Goal: Information Seeking & Learning: Learn about a topic

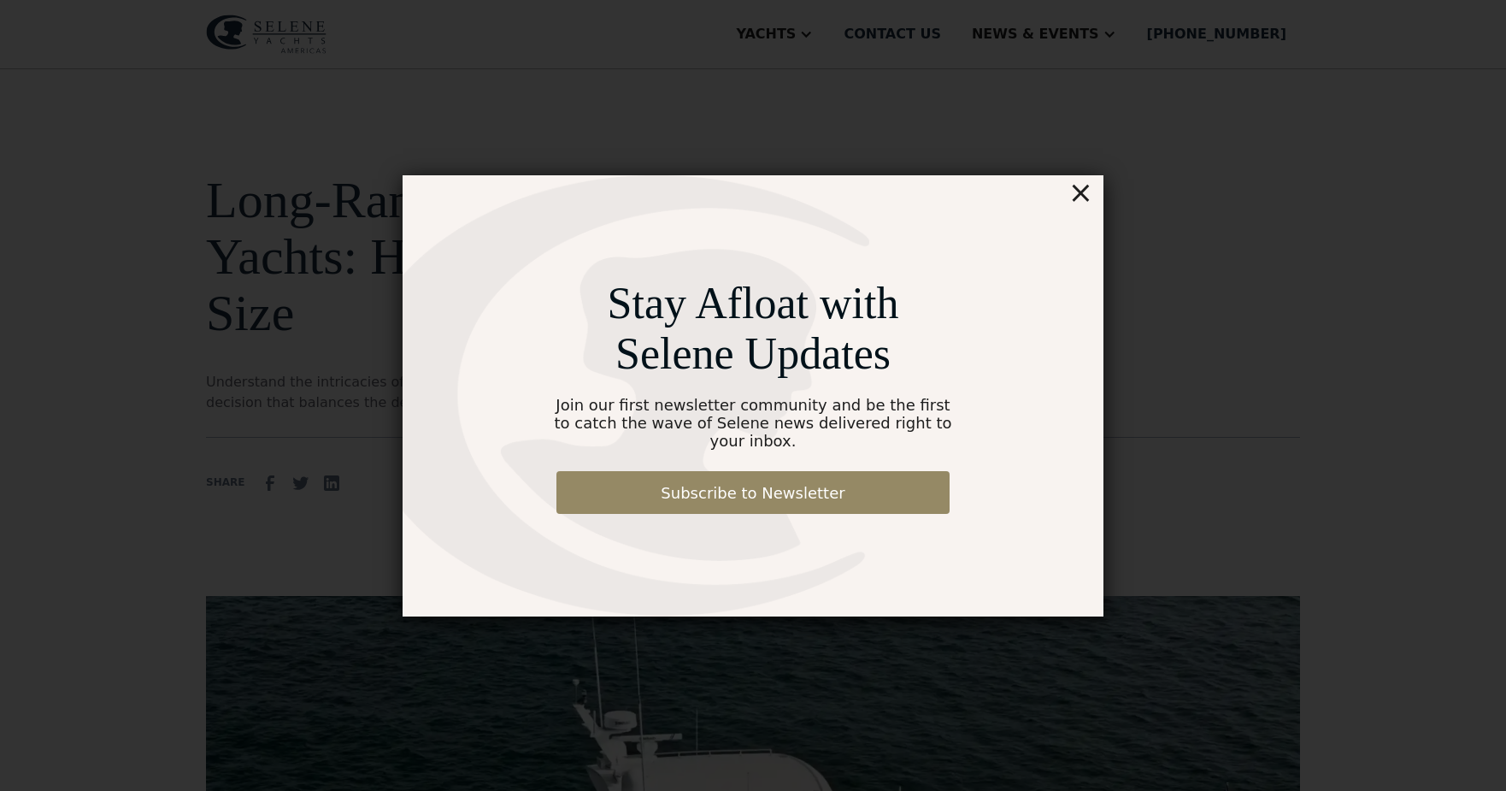
click at [1105, 192] on div "Stay Afloat with Selene Updates Join our first newsletter community and be the …" at bounding box center [753, 395] width 1356 height 876
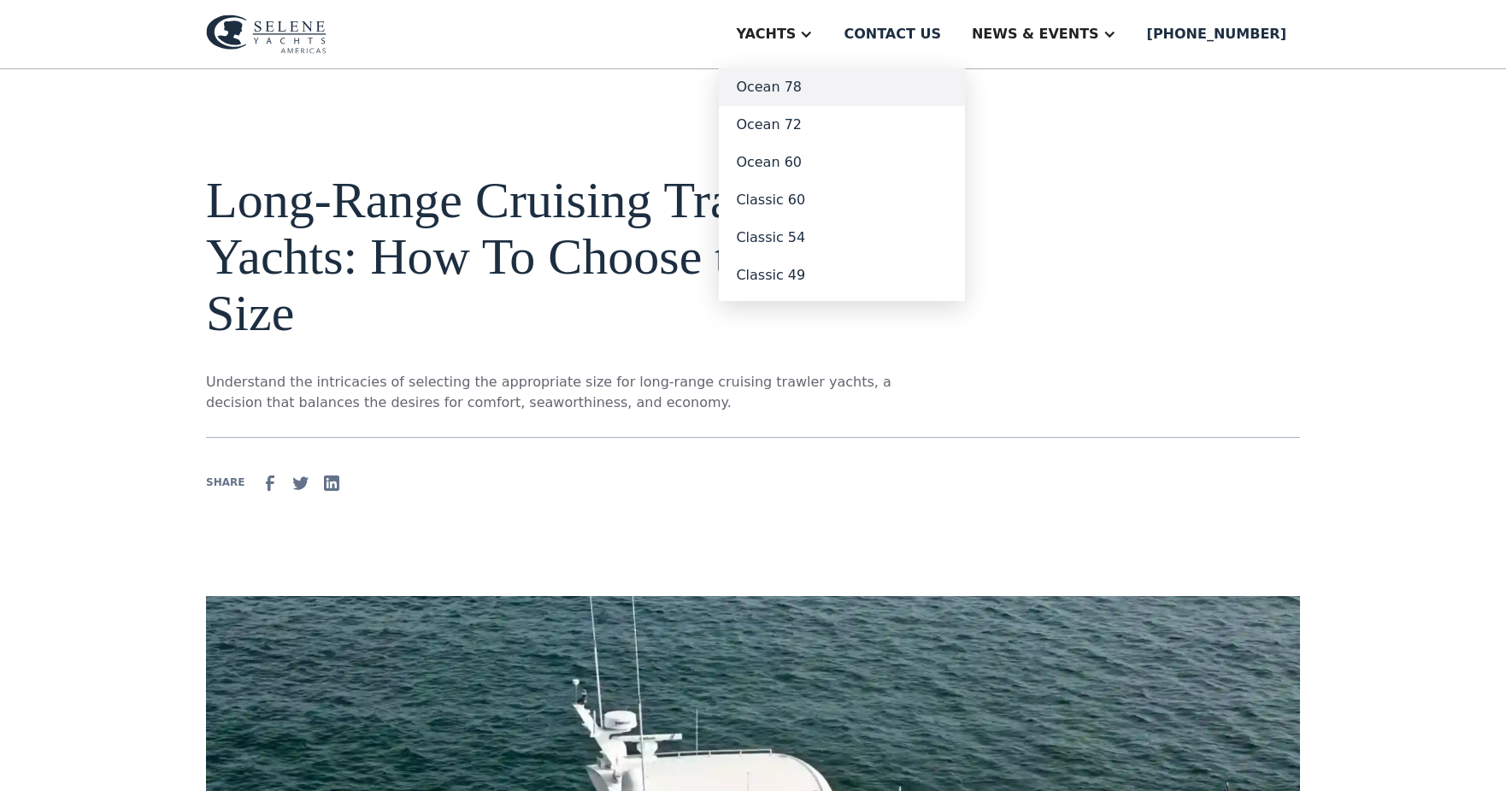
click at [840, 98] on link "Ocean 78" at bounding box center [842, 87] width 246 height 38
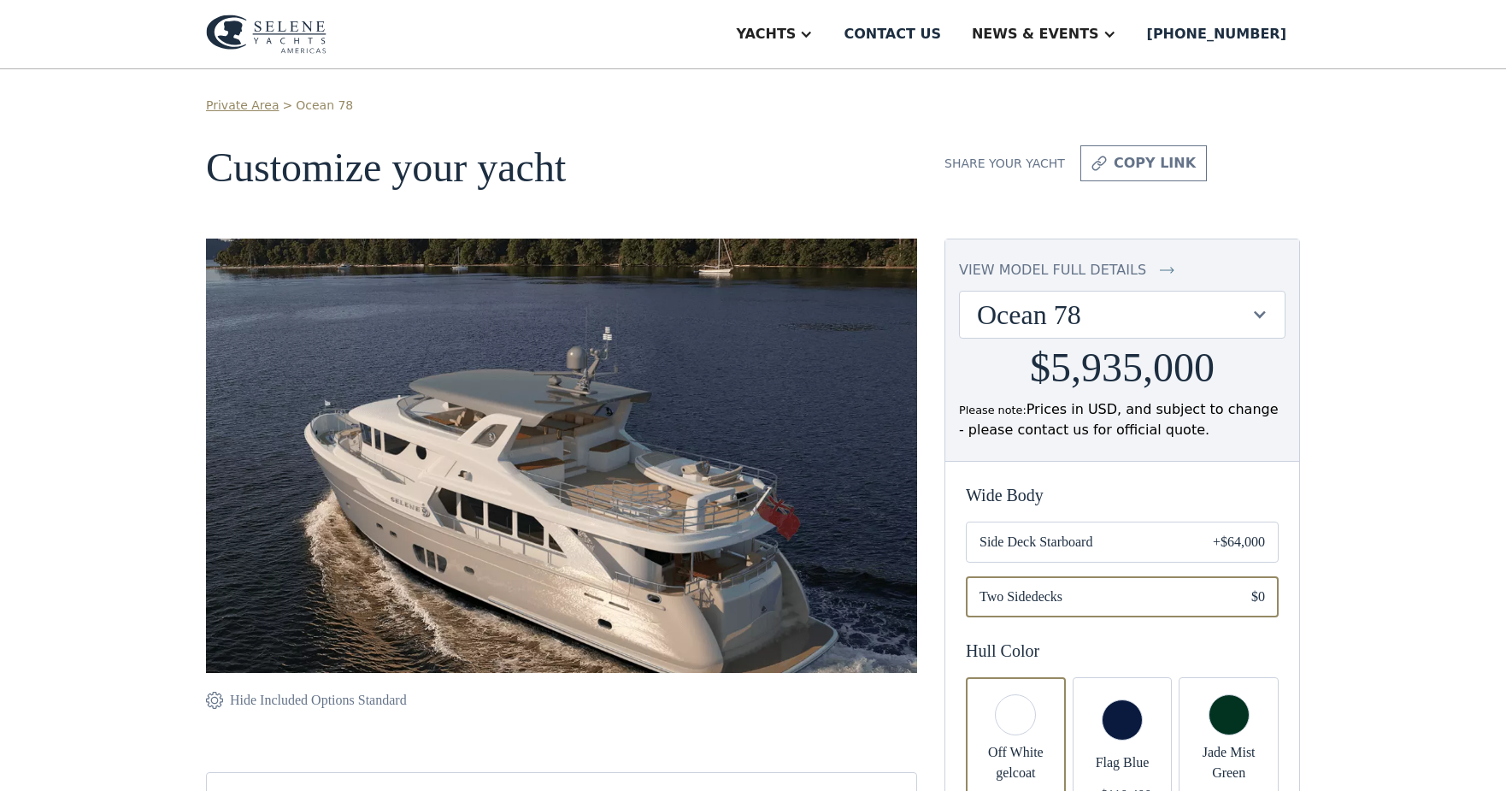
click at [1088, 552] on span "Side Deck Starboard" at bounding box center [1083, 542] width 206 height 21
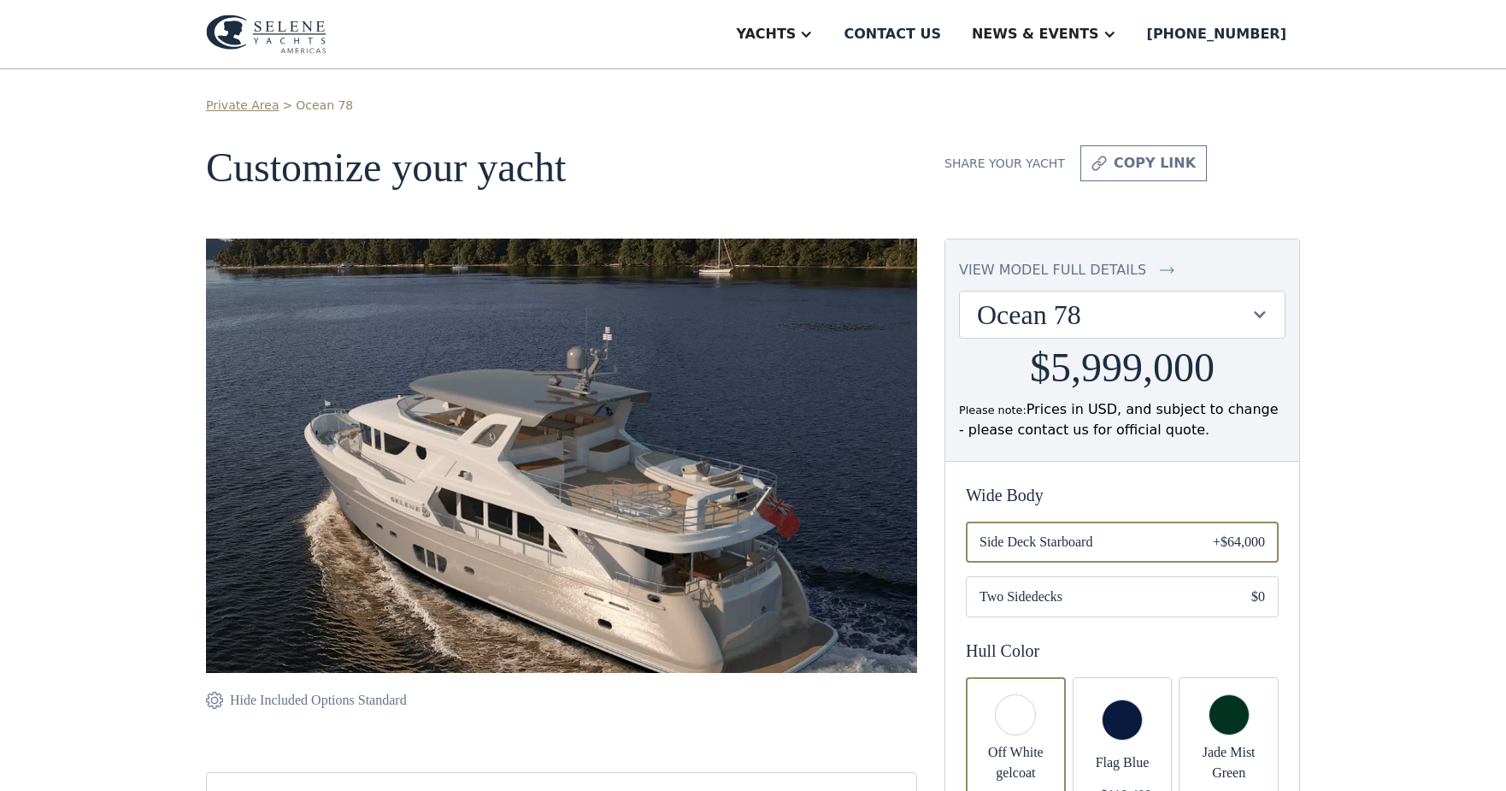
click at [1087, 607] on span "Two Sidedecks" at bounding box center [1102, 596] width 245 height 21
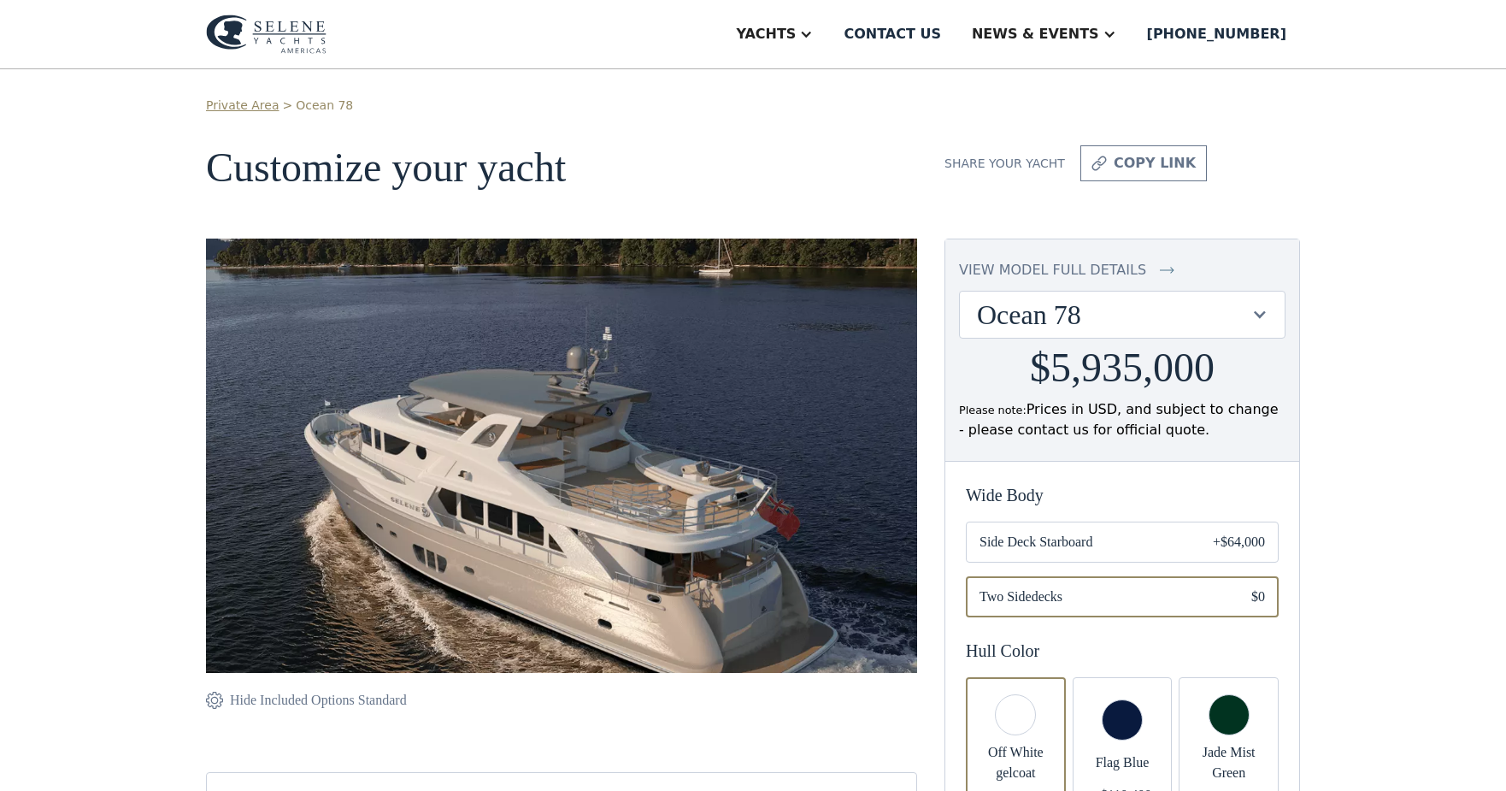
click at [1074, 552] on span "Side Deck Starboard" at bounding box center [1083, 542] width 206 height 21
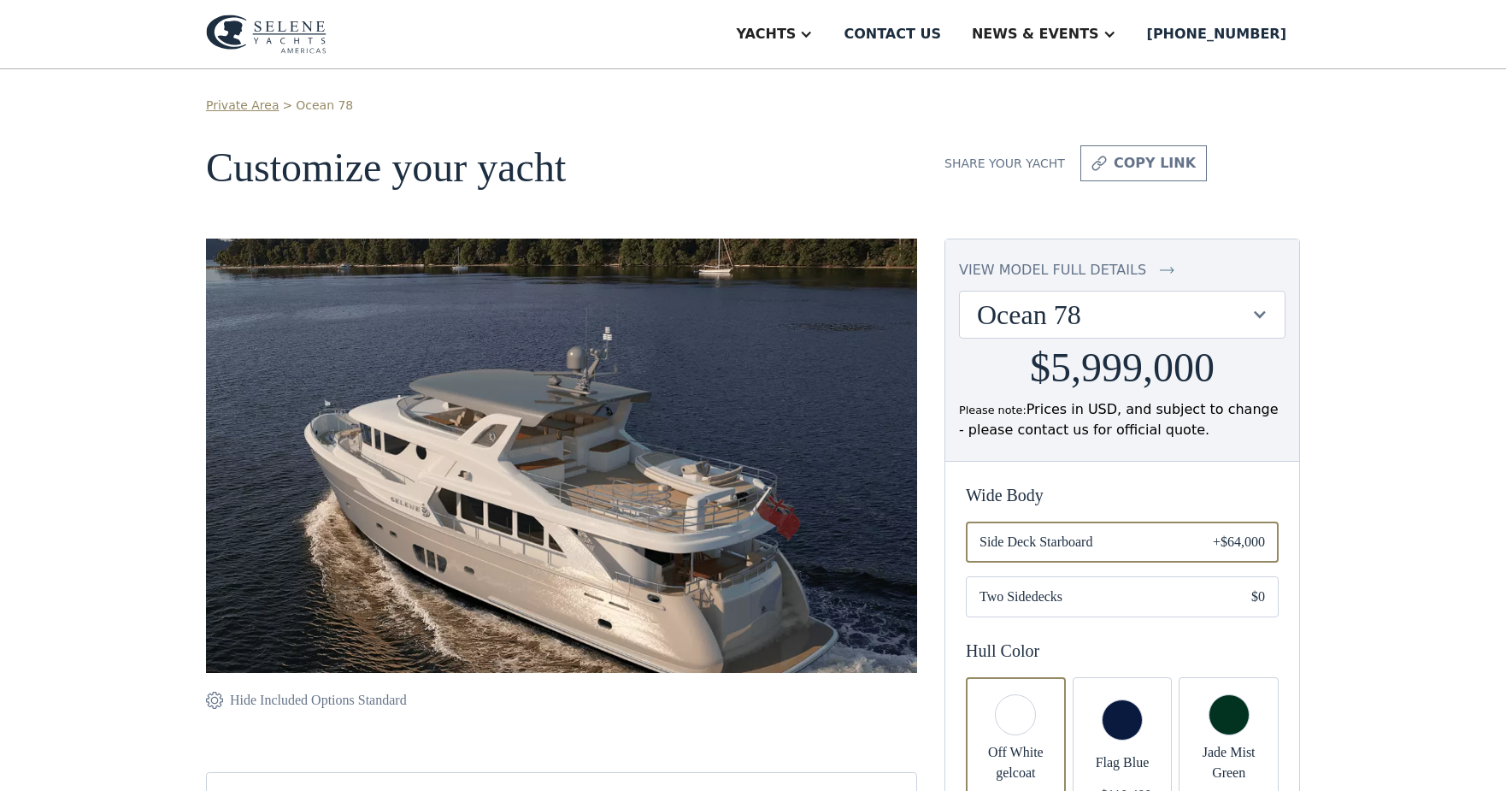
click at [1075, 607] on span "Two Sidedecks" at bounding box center [1102, 596] width 245 height 21
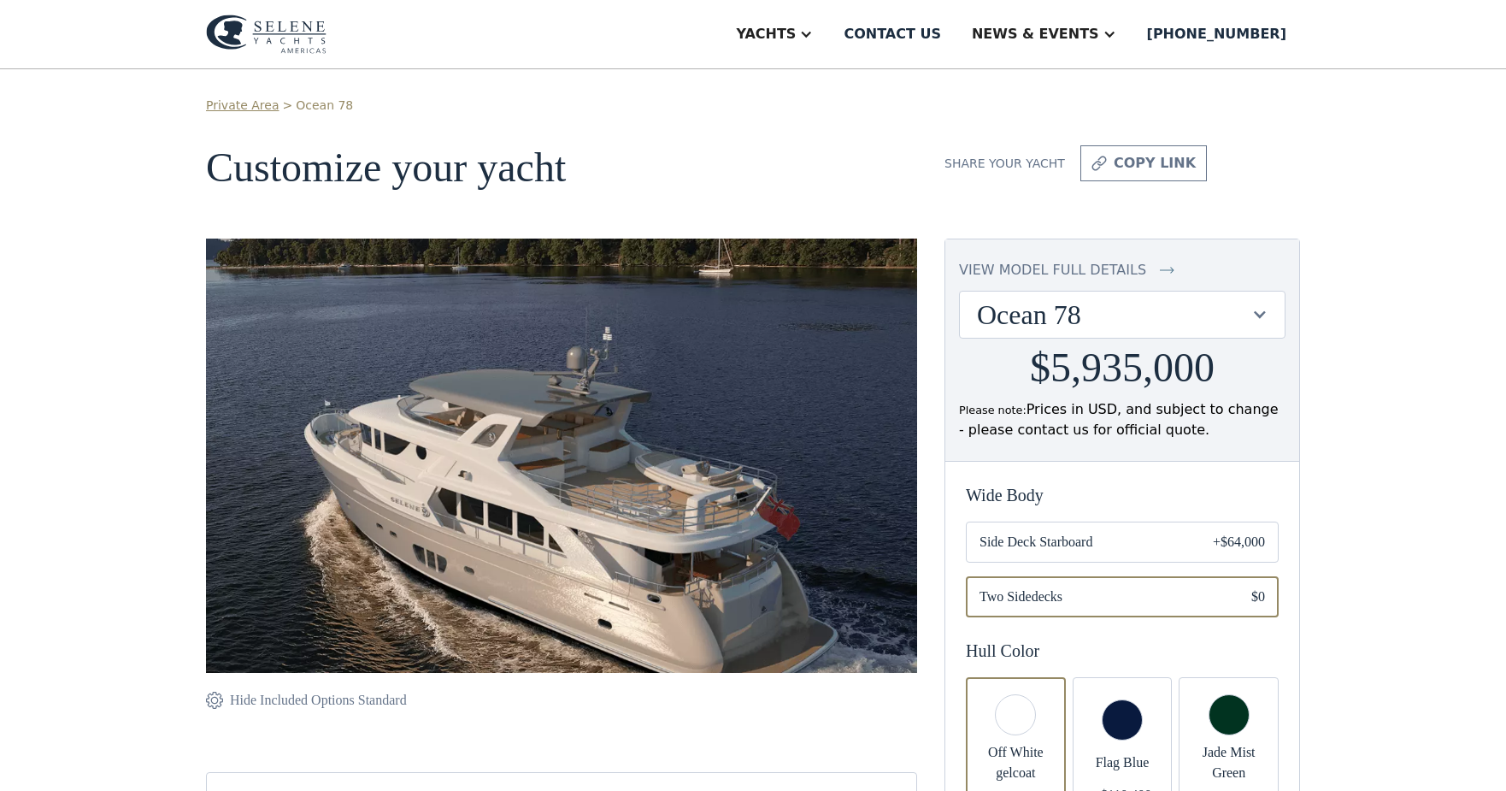
click at [1021, 295] on div "Ocean 78" at bounding box center [1122, 315] width 325 height 46
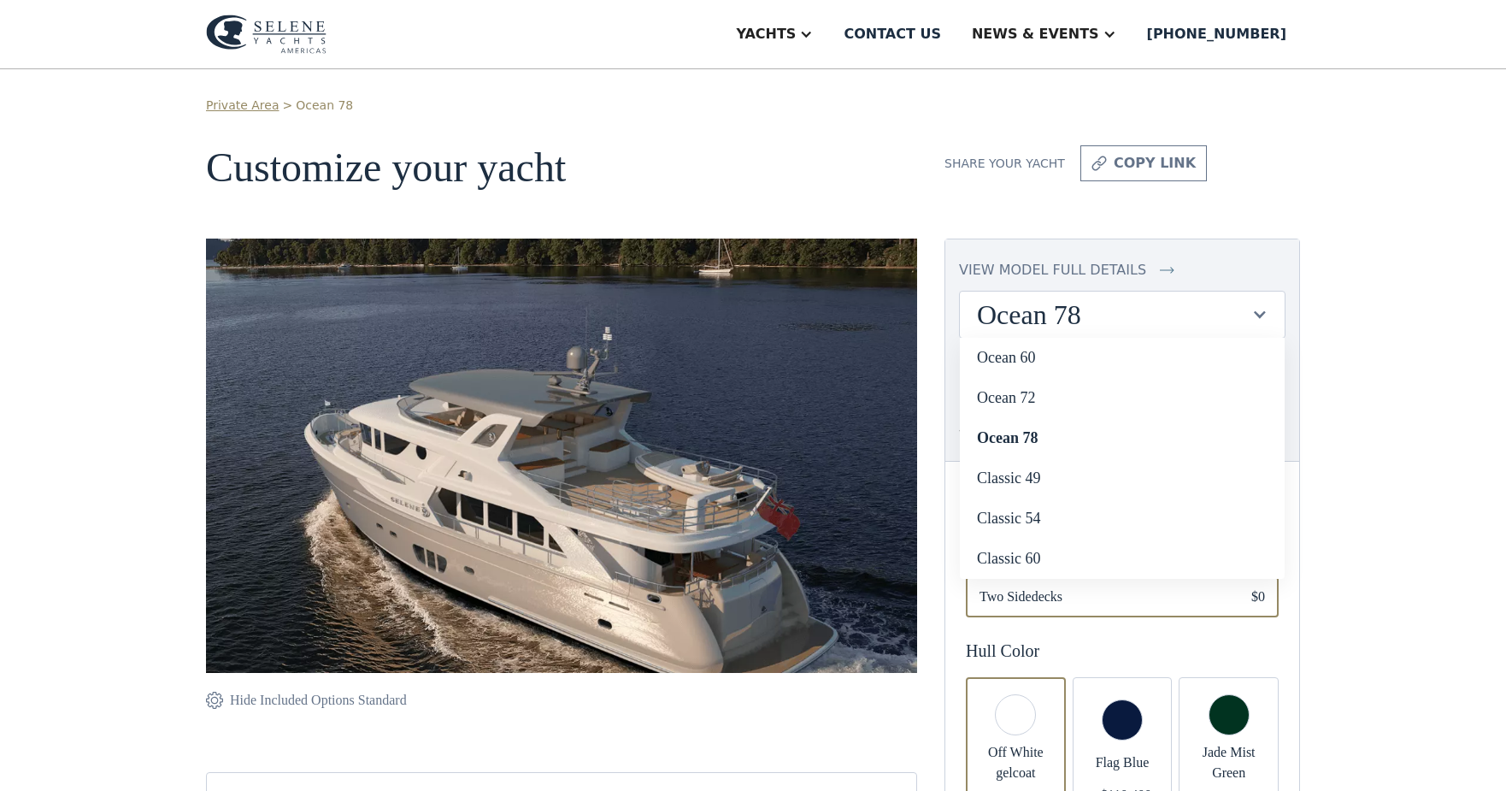
click at [1021, 295] on div "Ocean 78" at bounding box center [1122, 315] width 325 height 46
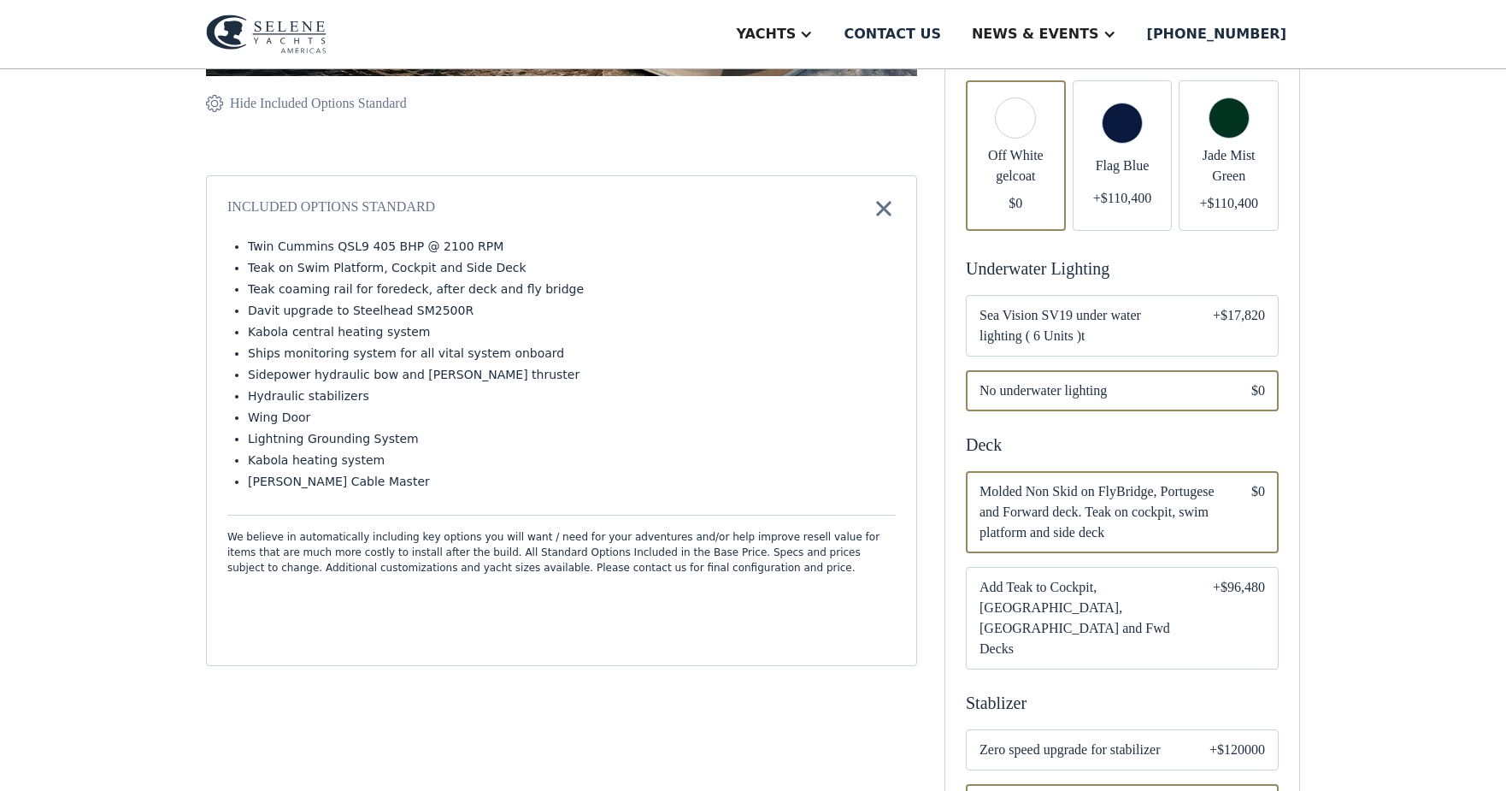
scroll to position [604, 0]
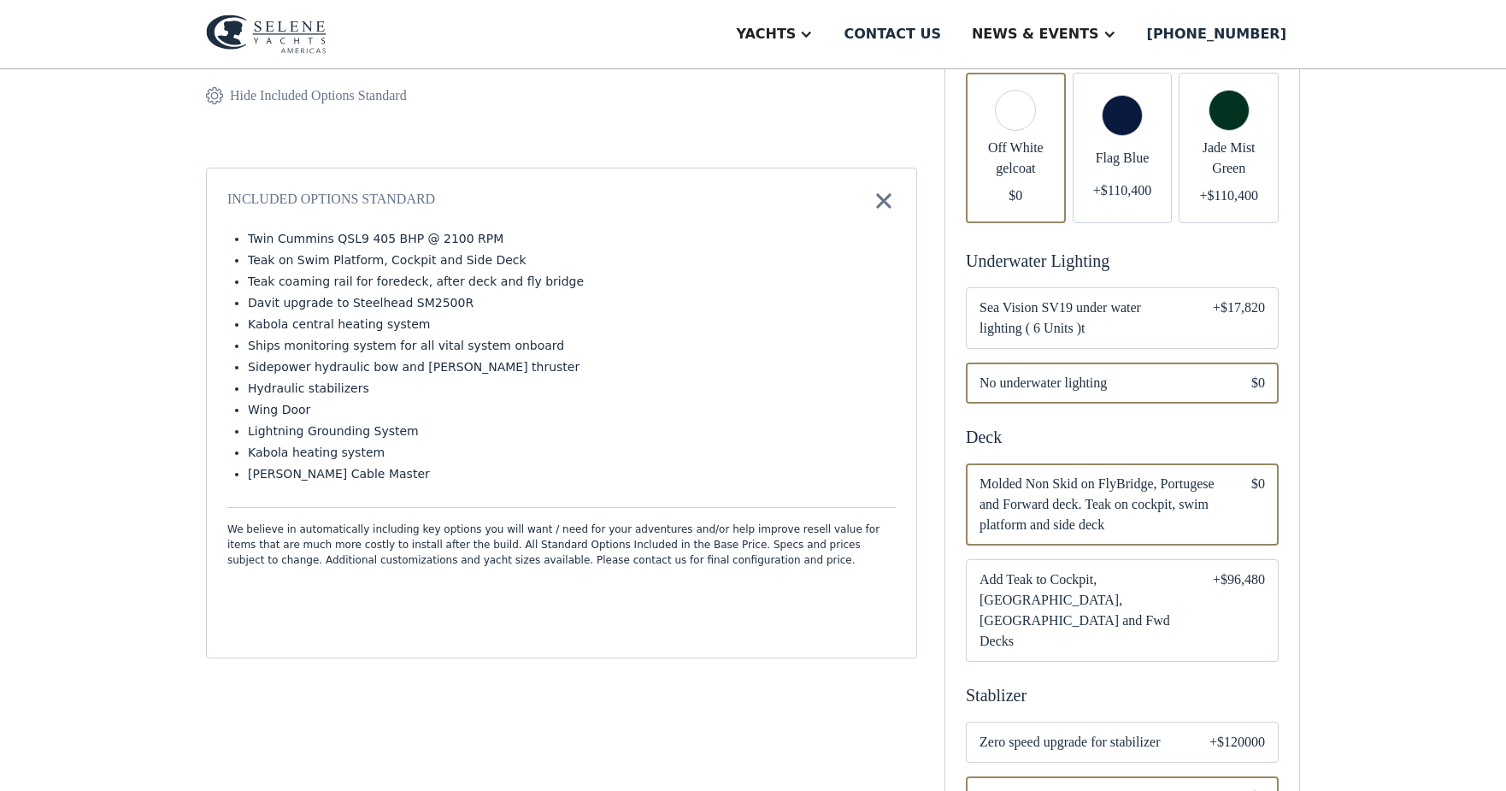
click at [1091, 338] on span "Sea Vision SV19 under water lighting ( 6 Units )t" at bounding box center [1083, 318] width 206 height 41
click at [1095, 616] on span "Add Teak to Cockpit, Portugese Bridge, Flybridge and Fwd Decks" at bounding box center [1083, 610] width 206 height 82
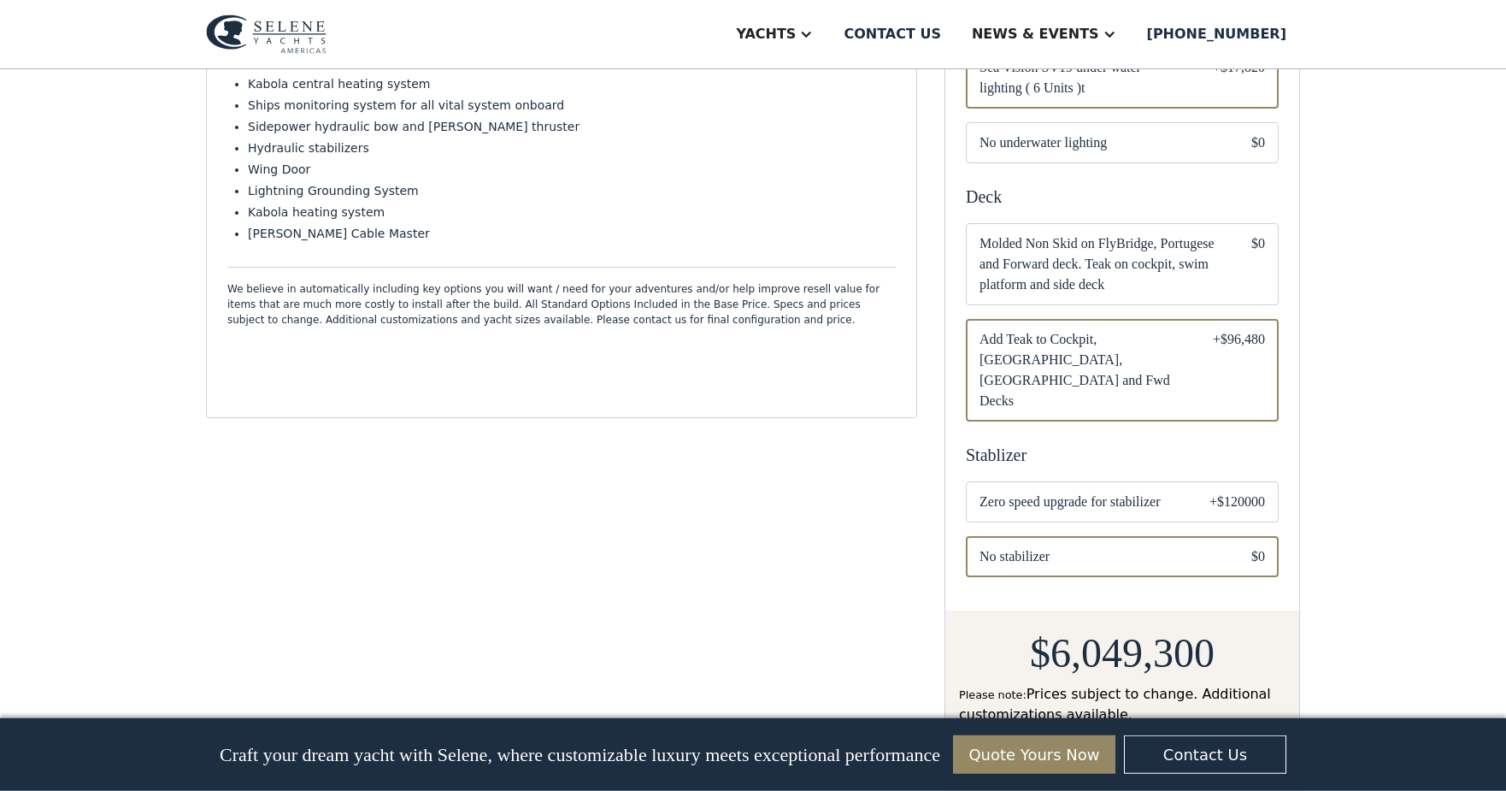
scroll to position [849, 0]
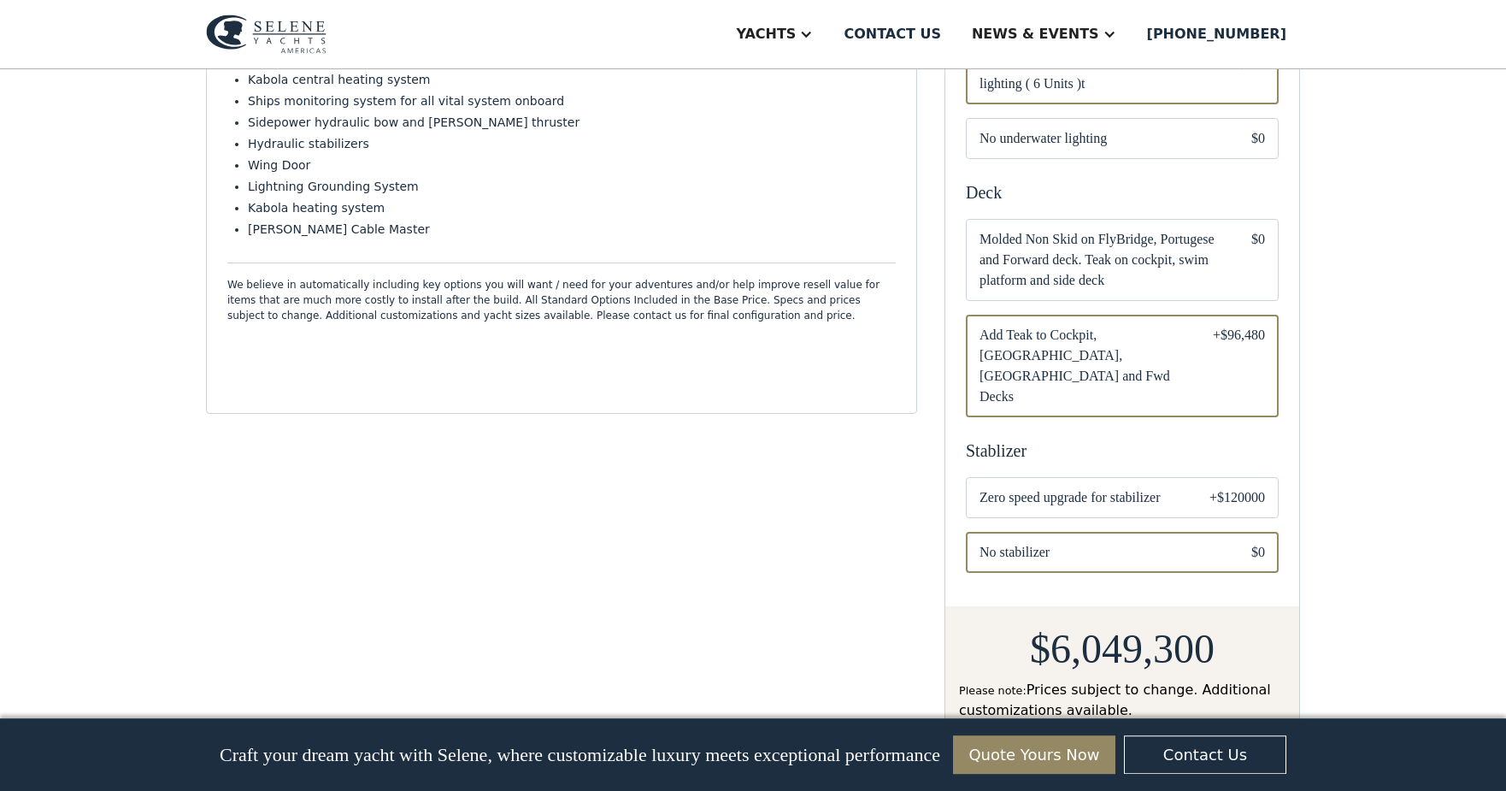
click at [1046, 515] on div "Email Form" at bounding box center [1122, 497] width 313 height 41
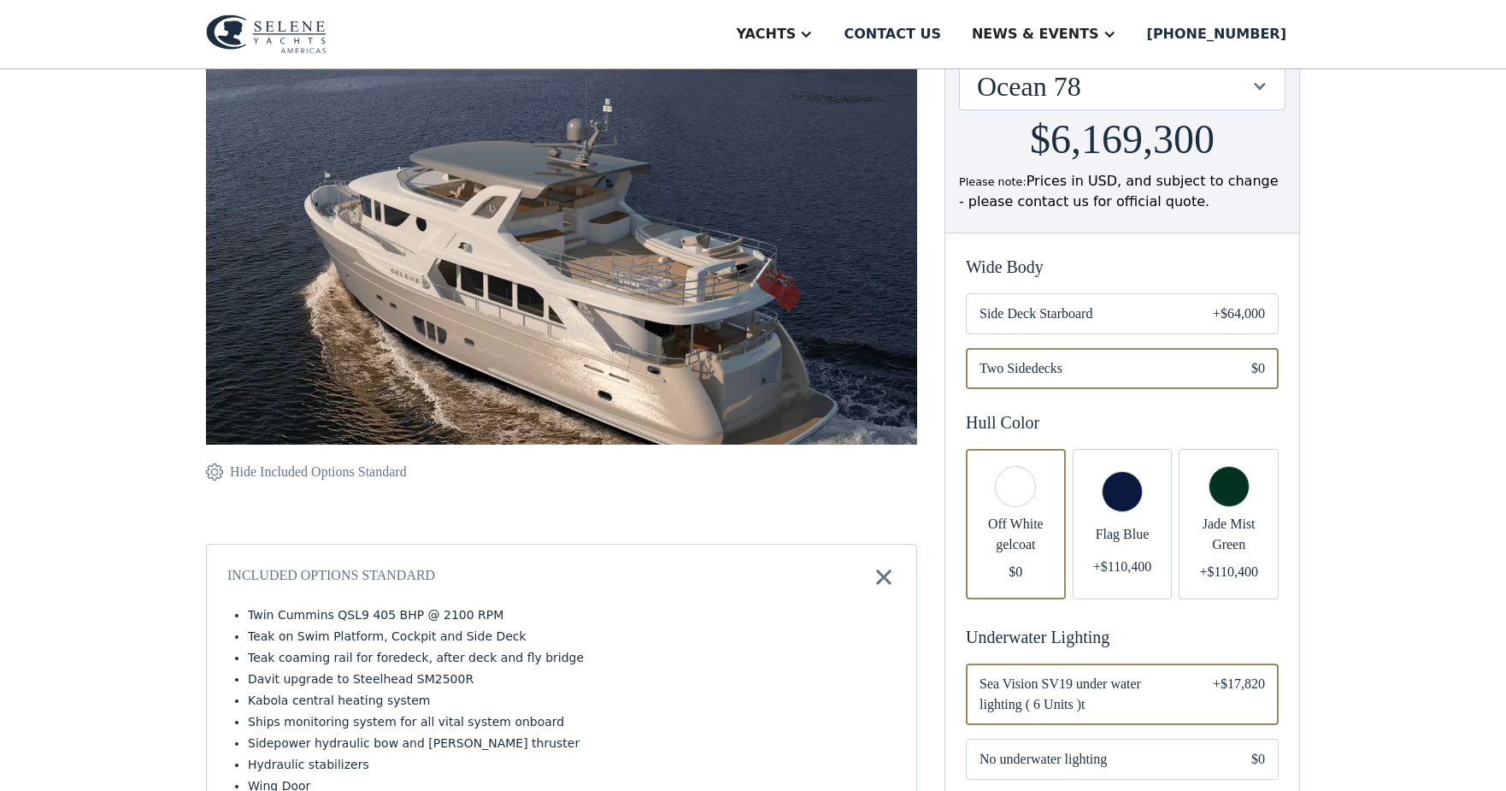
scroll to position [221, 0]
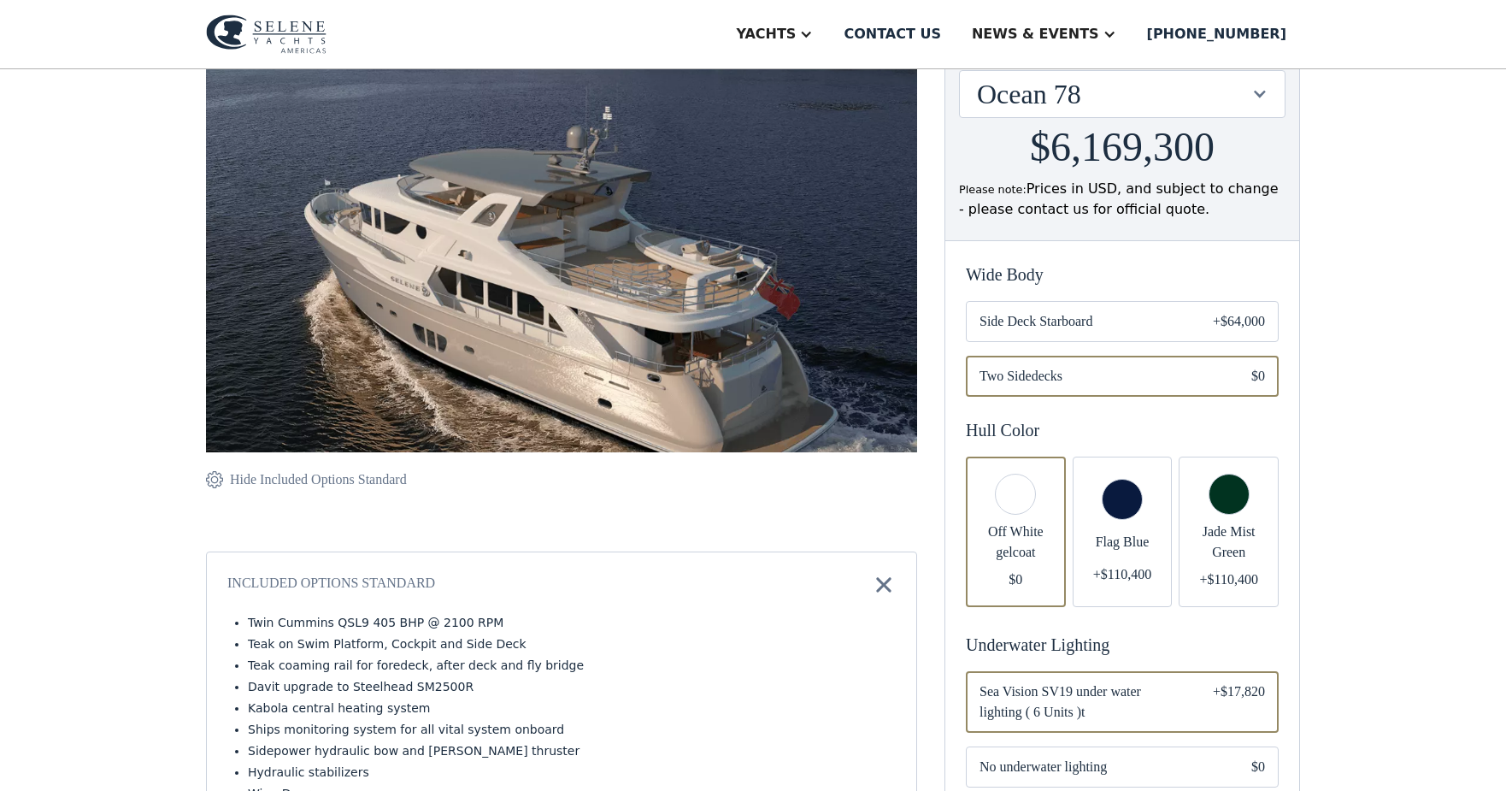
click at [1096, 552] on span "Flag Blue" at bounding box center [1123, 542] width 73 height 21
click at [1180, 552] on div "Email Form" at bounding box center [1229, 532] width 100 height 150
click at [1014, 549] on span "Off White gelcoat" at bounding box center [1016, 541] width 73 height 41
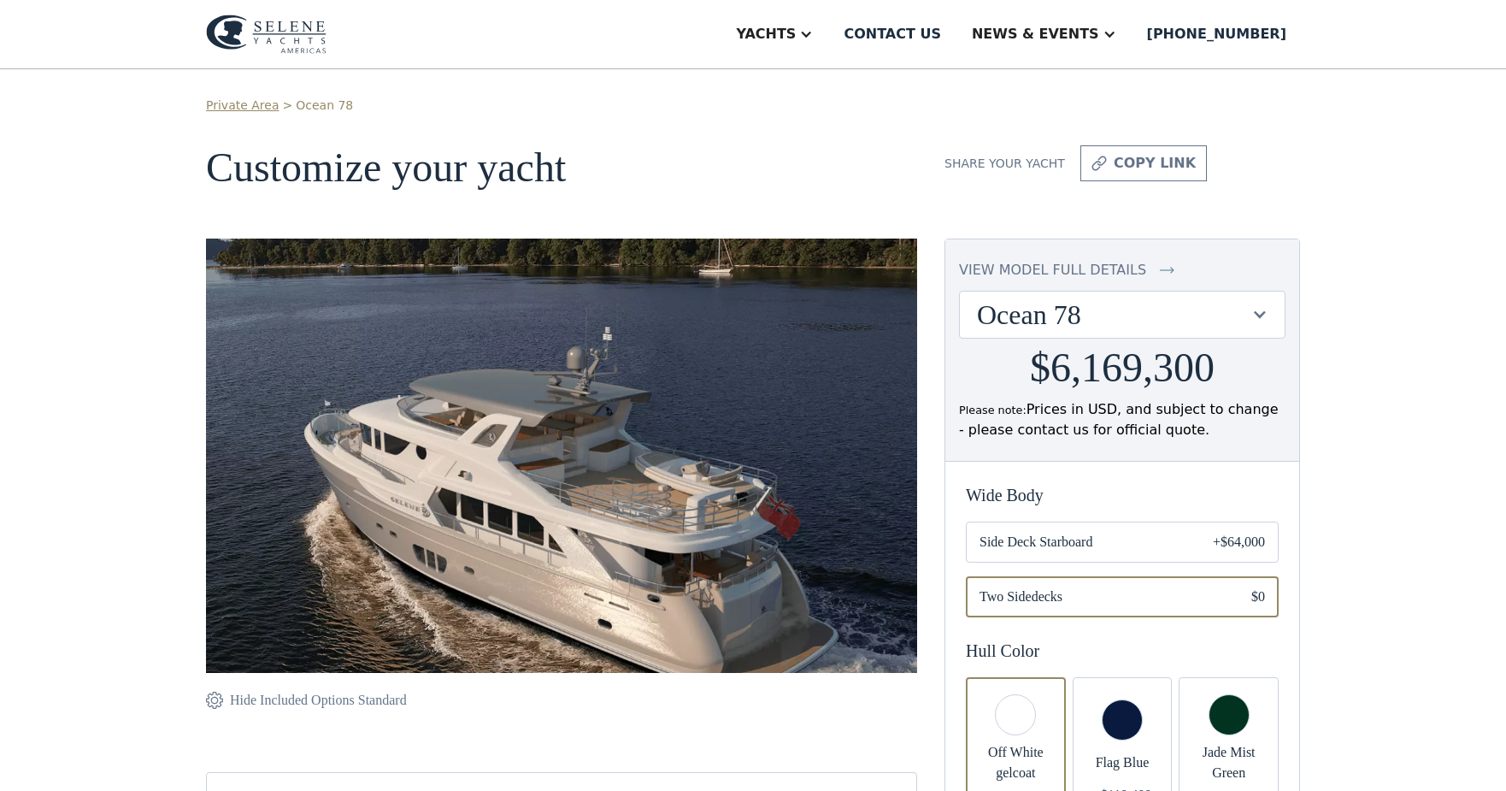
click at [1072, 262] on div "view model full details" at bounding box center [1052, 270] width 187 height 21
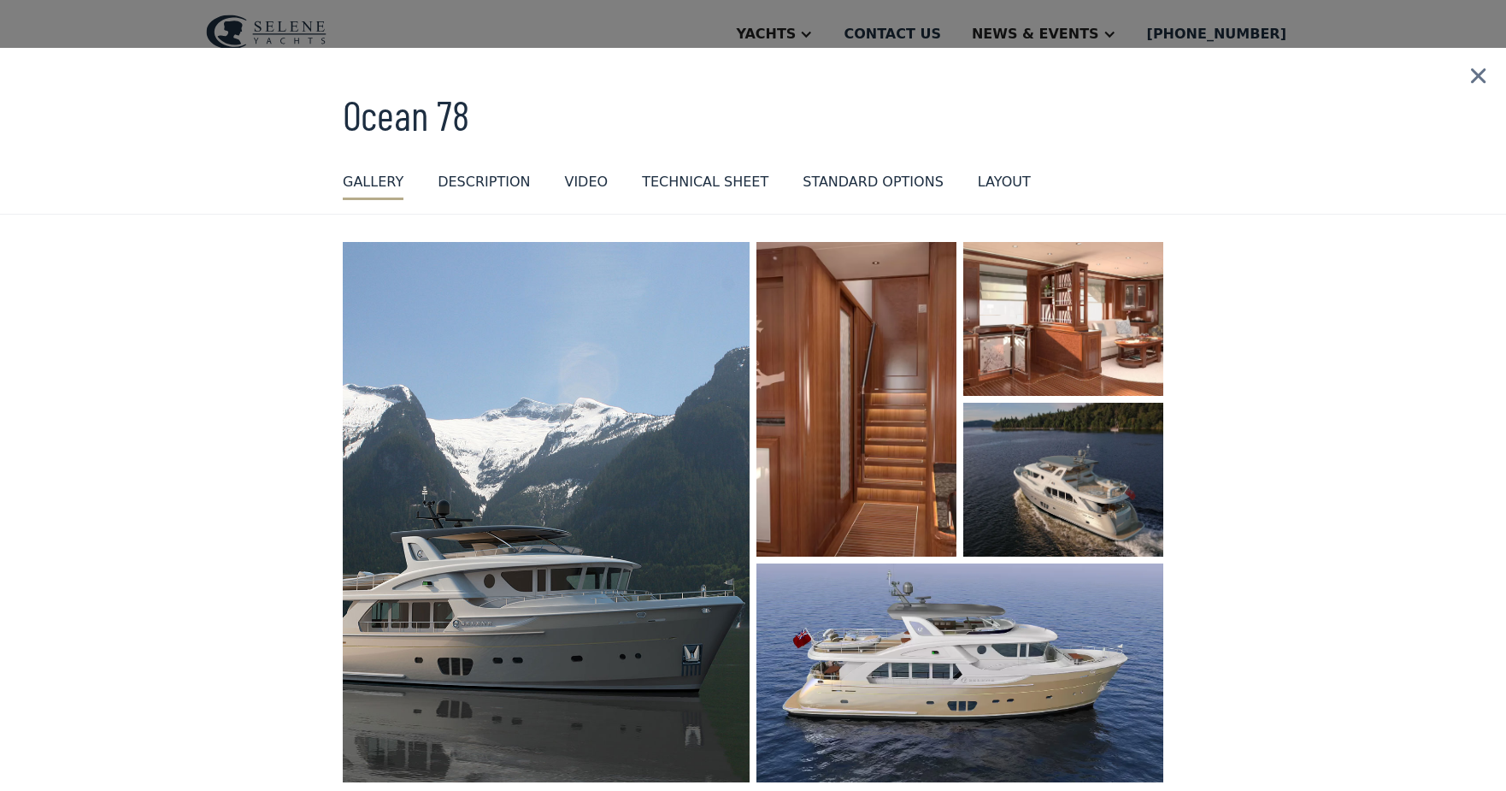
click at [474, 193] on link "DESCRIPTION" at bounding box center [484, 186] width 92 height 28
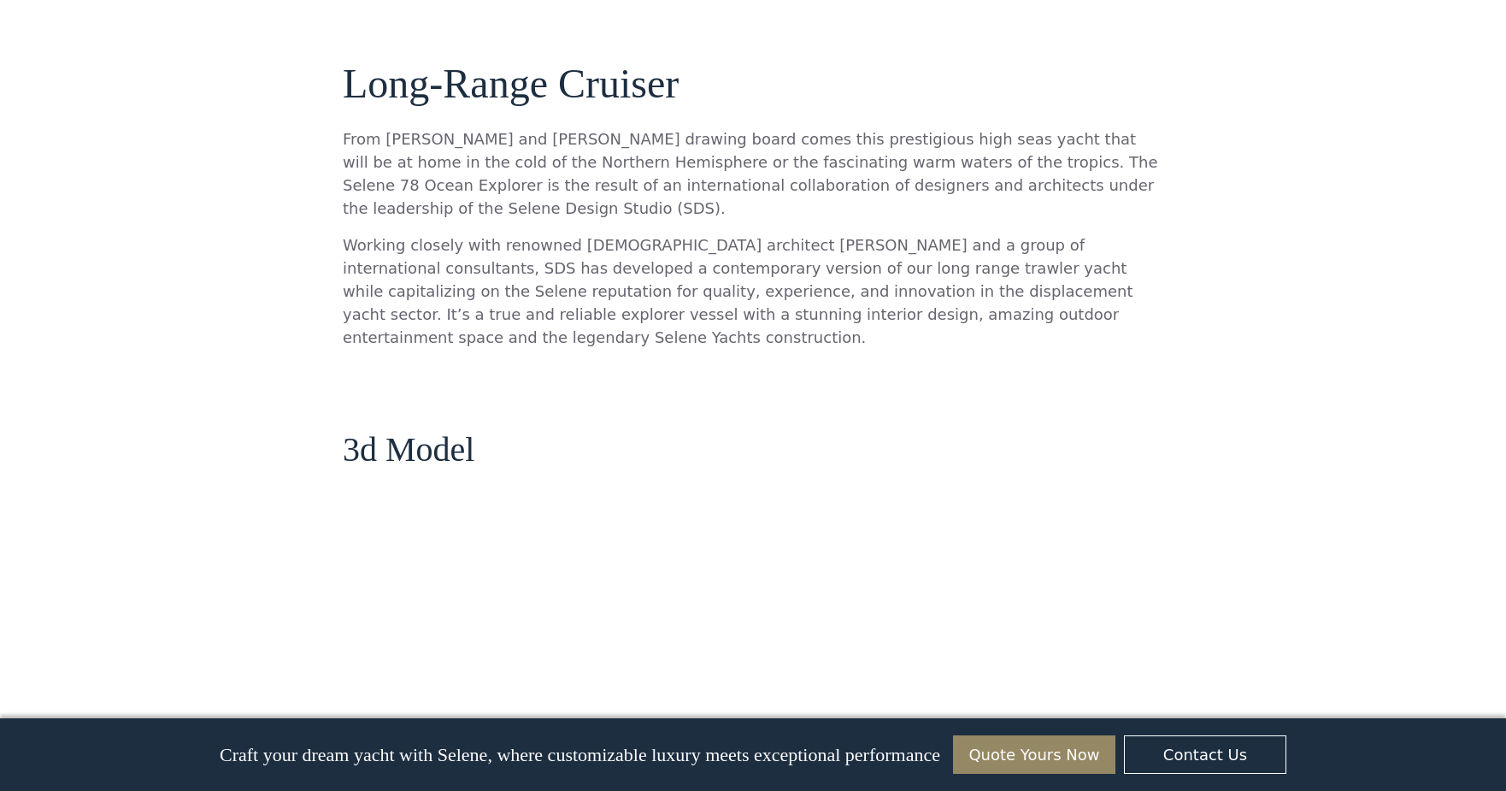
scroll to position [782, 0]
